Goal: Transaction & Acquisition: Purchase product/service

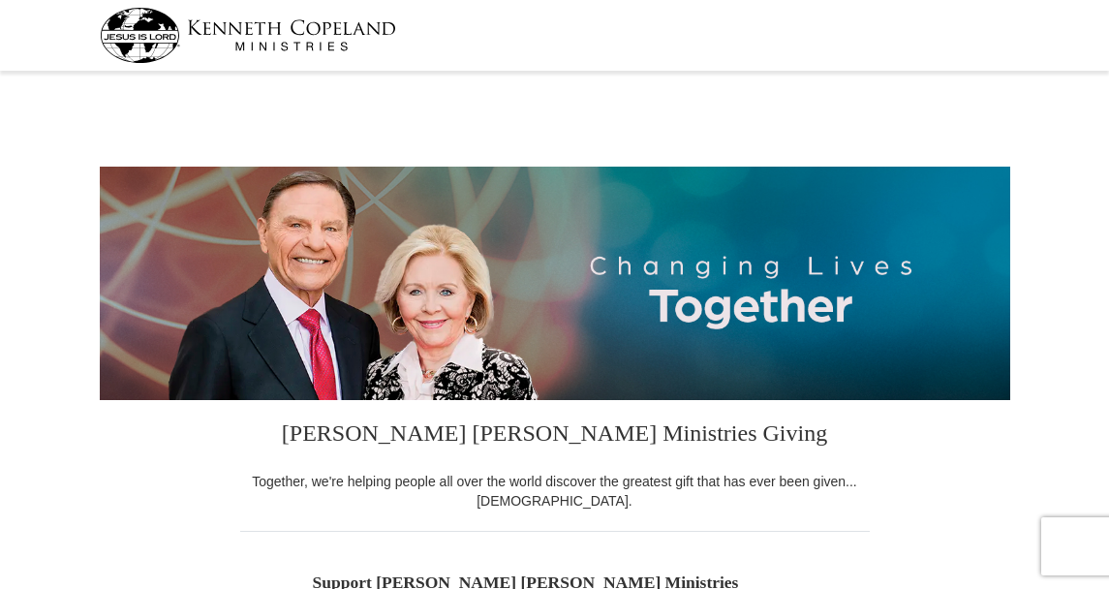
select select "[GEOGRAPHIC_DATA]"
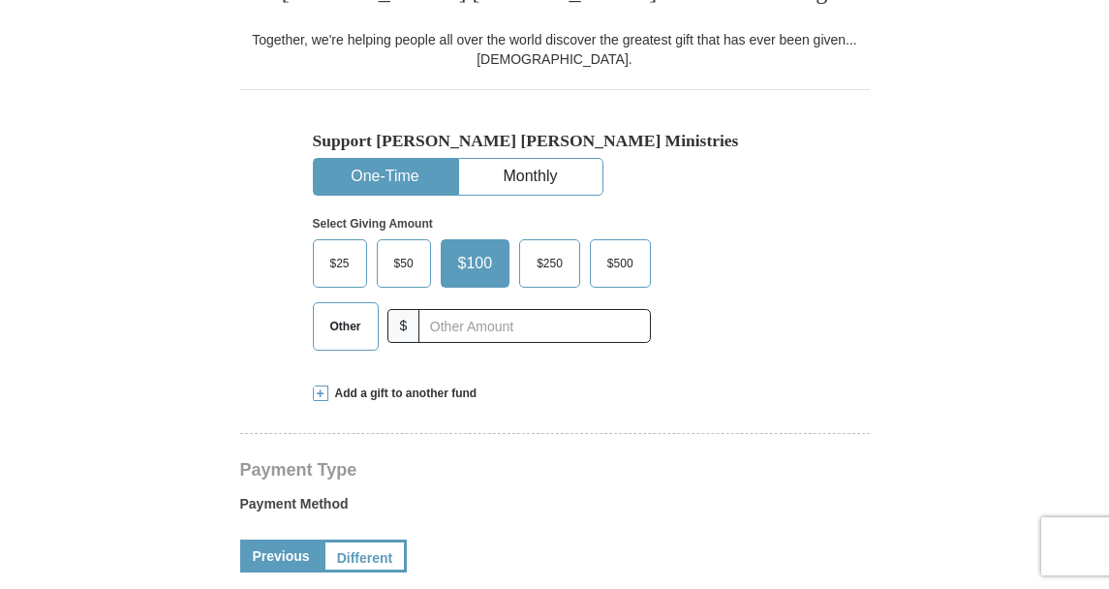
click at [338, 320] on span "Other" at bounding box center [346, 326] width 50 height 29
click at [0, 0] on input "Other" at bounding box center [0, 0] width 0 height 0
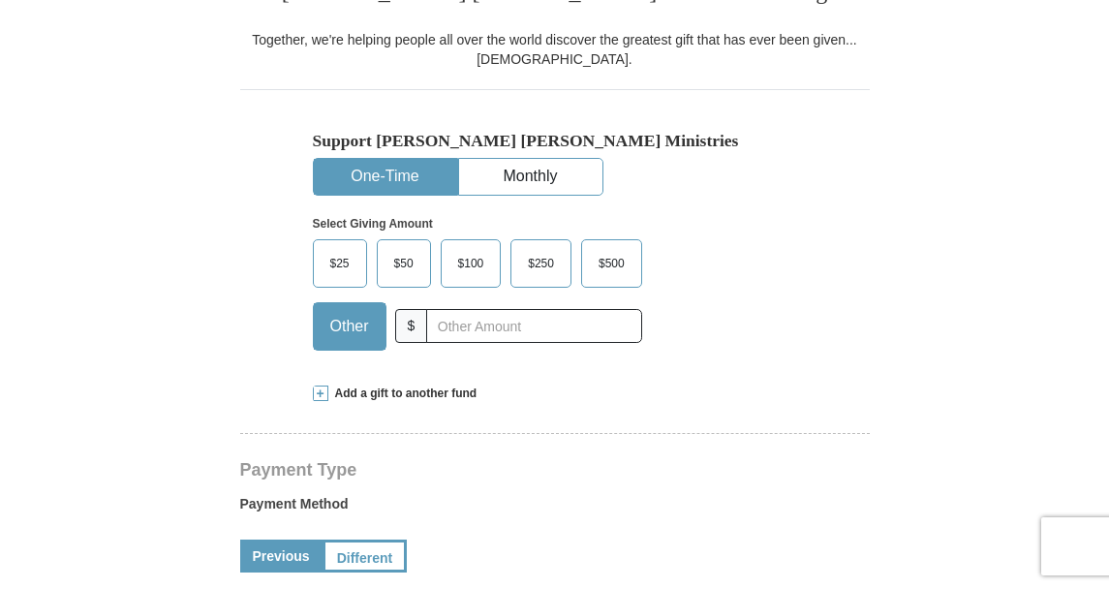
click at [338, 320] on span "Other" at bounding box center [350, 326] width 58 height 29
click at [0, 0] on input "Other" at bounding box center [0, 0] width 0 height 0
click at [446, 335] on input "text" at bounding box center [533, 326] width 215 height 34
click at [453, 336] on input "4" at bounding box center [533, 326] width 215 height 34
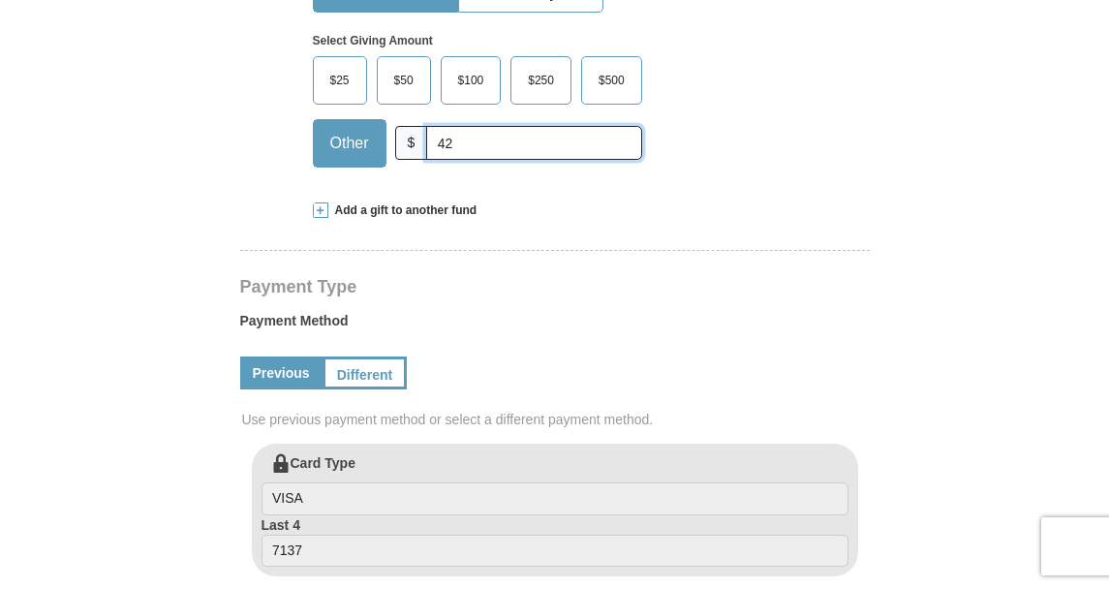
scroll to position [618, 0]
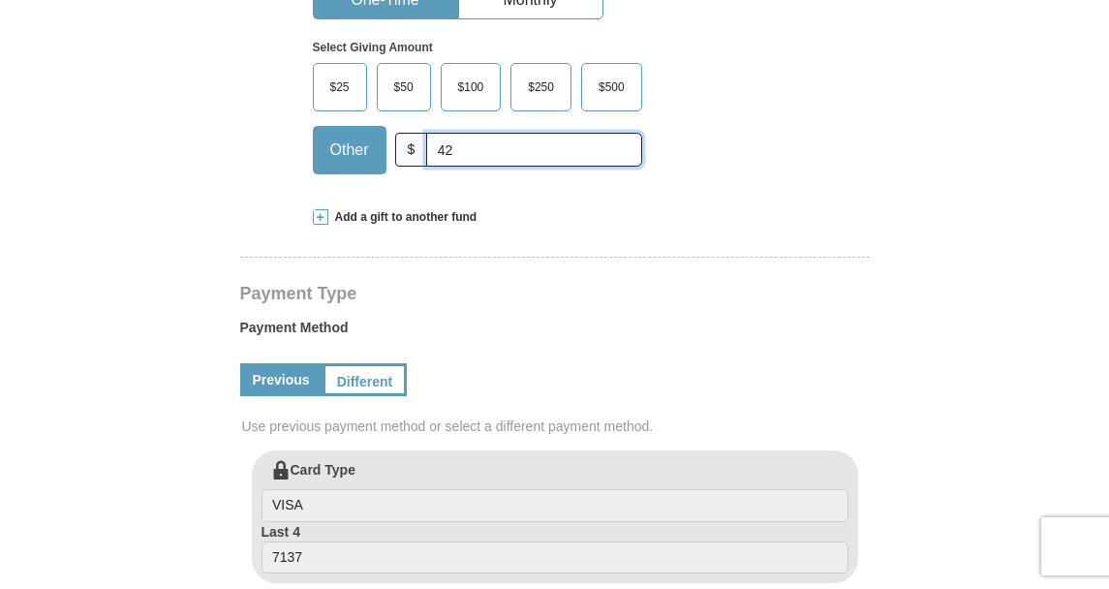
type input "42"
click at [319, 216] on span at bounding box center [320, 216] width 15 height 15
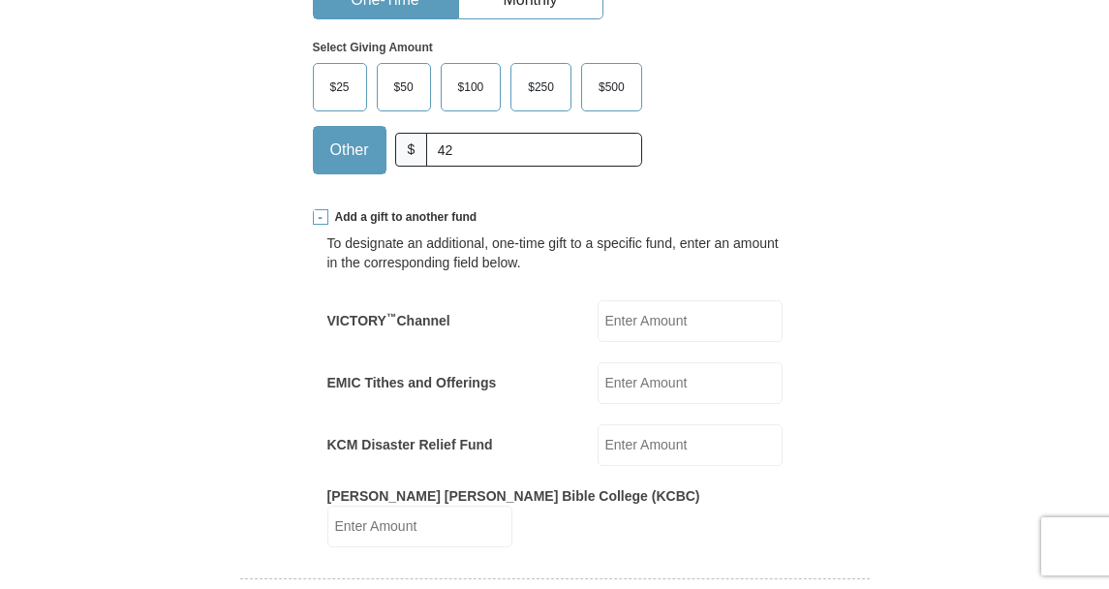
click at [636, 387] on input "EMIC Tithes and Offerings" at bounding box center [690, 383] width 185 height 42
type input "42.00"
click at [437, 153] on input "42" at bounding box center [533, 150] width 215 height 34
type input "4"
click at [437, 154] on input "text" at bounding box center [533, 150] width 215 height 34
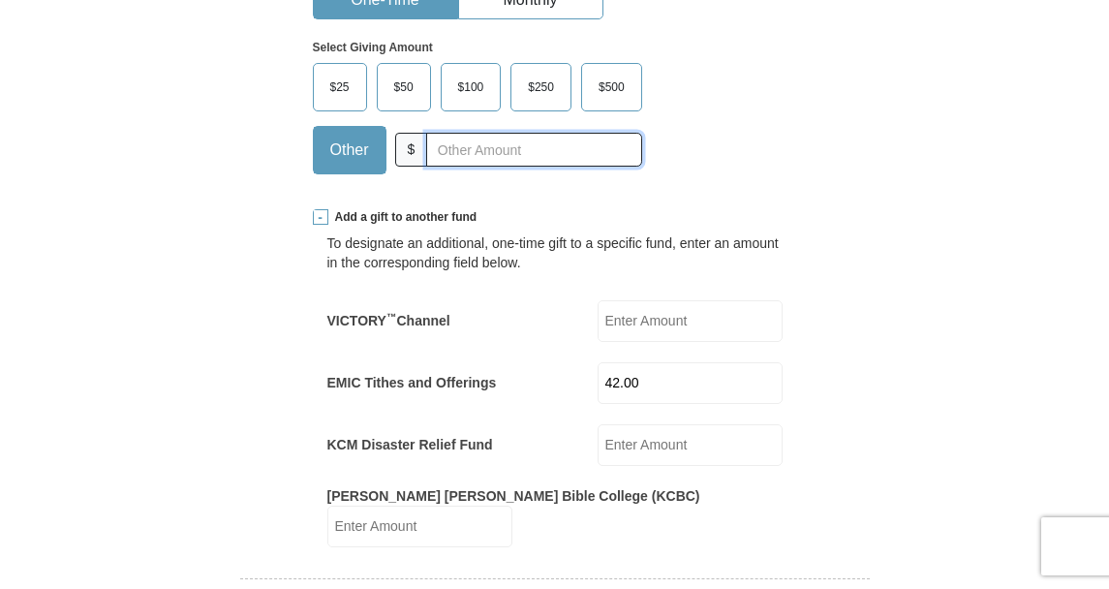
click at [437, 155] on input "text" at bounding box center [533, 150] width 215 height 34
click at [440, 156] on input "text" at bounding box center [533, 150] width 215 height 34
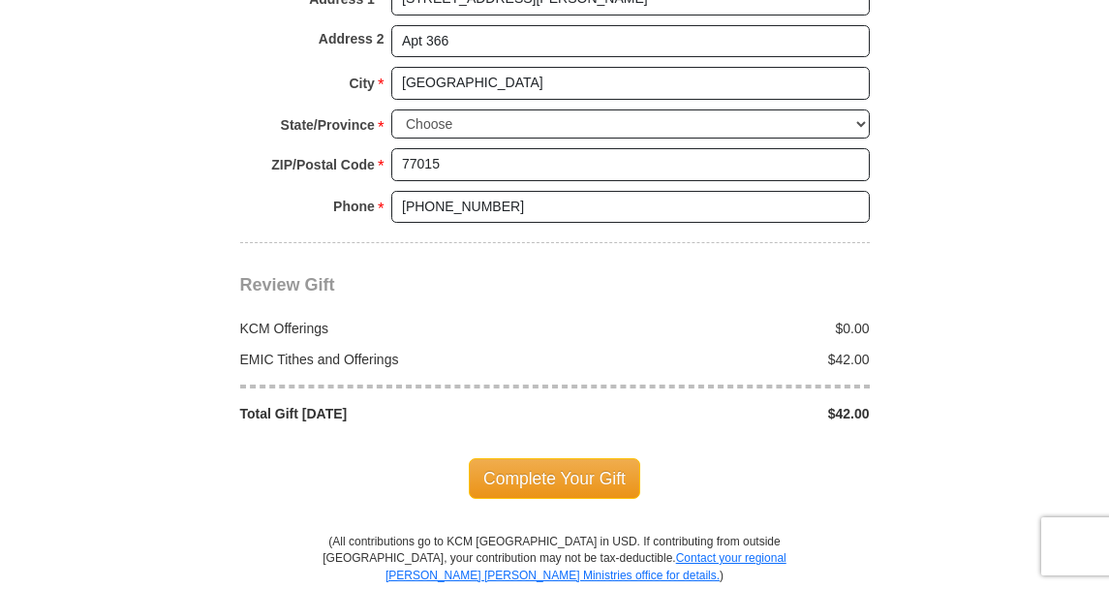
scroll to position [1855, 0]
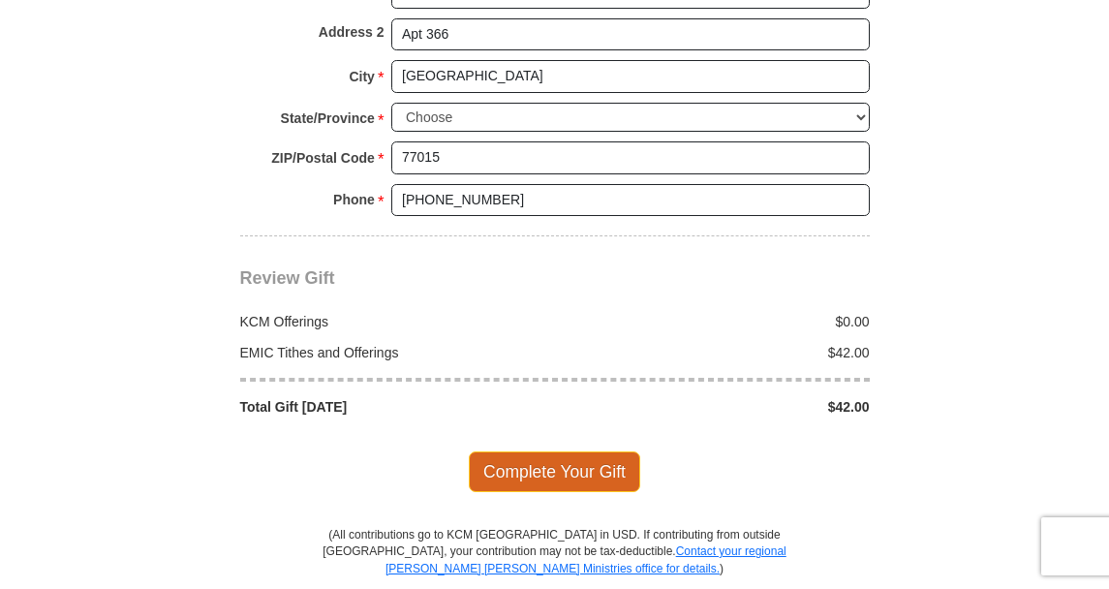
click at [572, 451] on span "Complete Your Gift" at bounding box center [554, 471] width 171 height 41
click at [0, 0] on div at bounding box center [0, 0] width 0 height 0
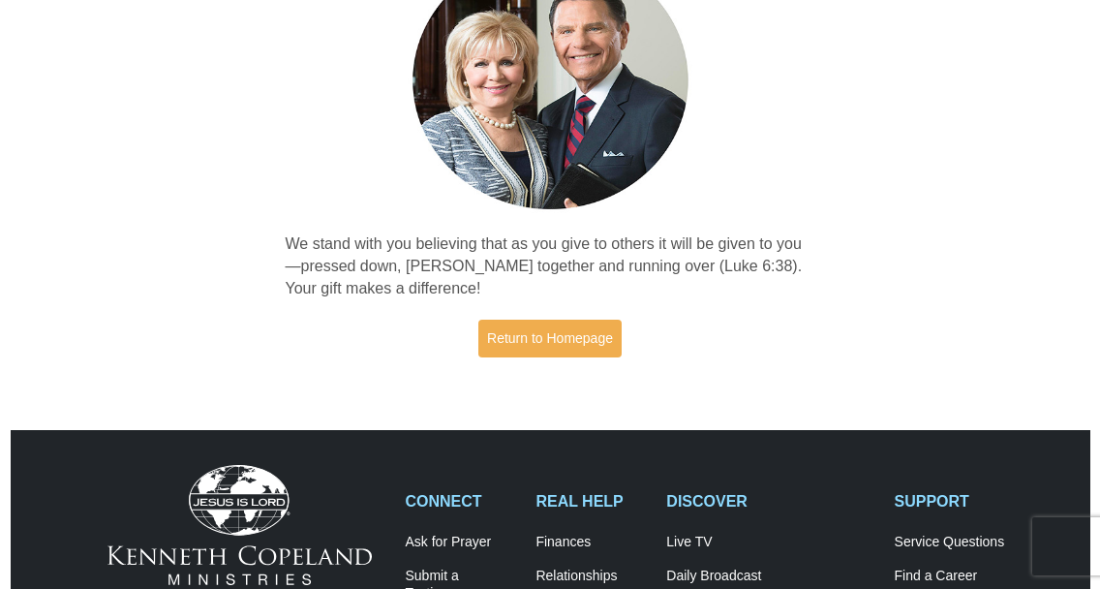
scroll to position [264, 0]
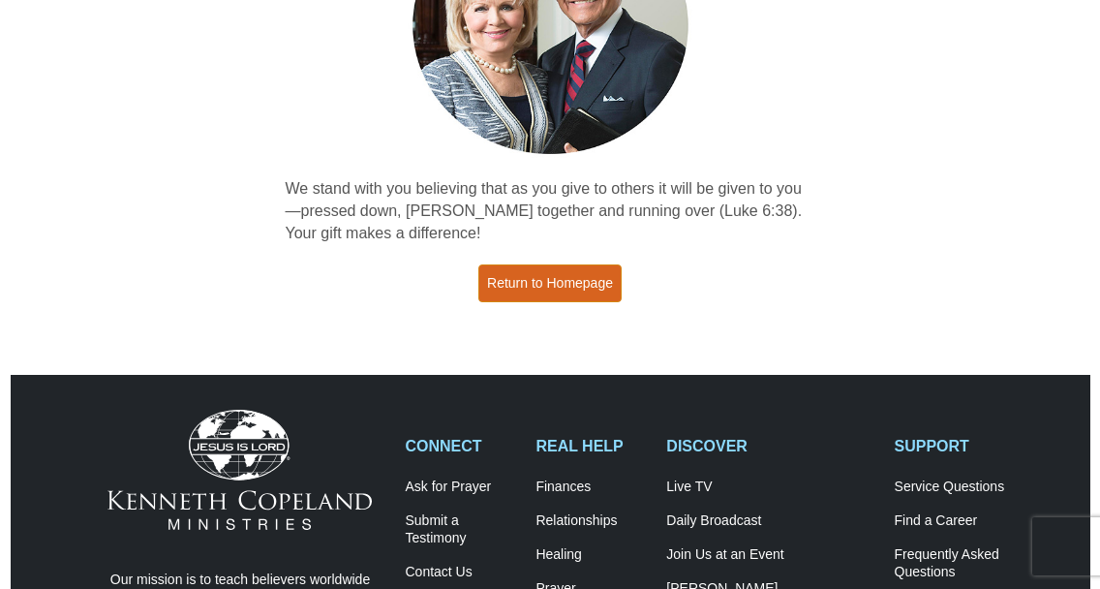
click at [544, 287] on link "Return to Homepage" at bounding box center [550, 283] width 143 height 38
